Goal: Navigation & Orientation: Find specific page/section

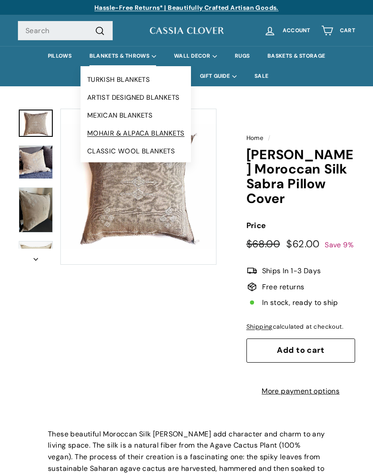
click at [86, 136] on link "MOHAIR & ALPACA BLANKETS" at bounding box center [136, 133] width 111 height 18
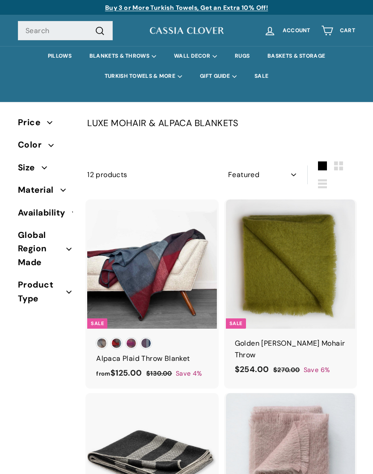
select select "manual"
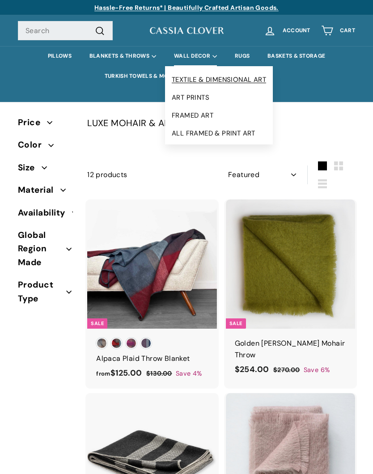
click at [175, 78] on link "TEXTILE & DIMENSIONAL ART" at bounding box center [219, 80] width 108 height 18
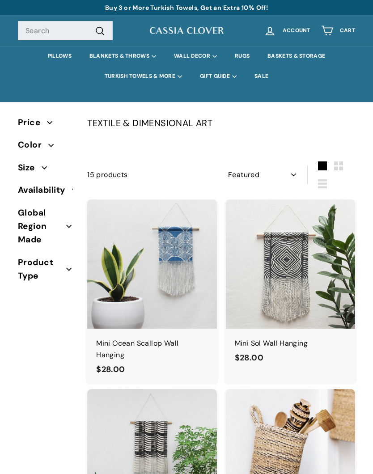
select select "manual"
click at [51, 58] on link "PILLOWS" at bounding box center [60, 56] width 42 height 20
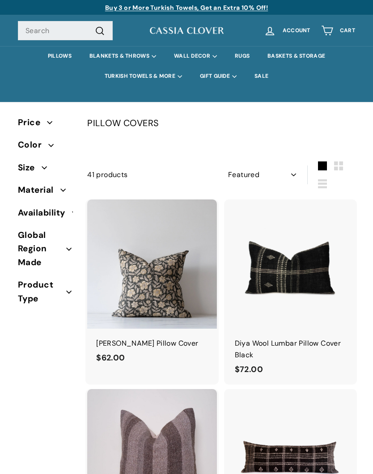
select select "manual"
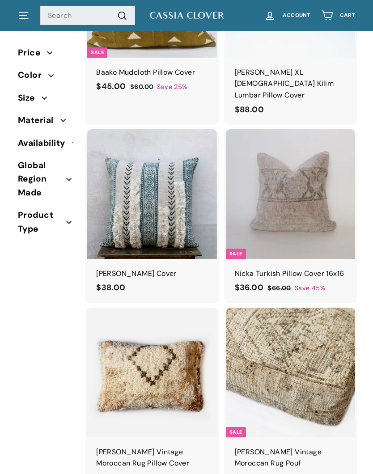
scroll to position [3457, 0]
